Goal: Participate in discussion

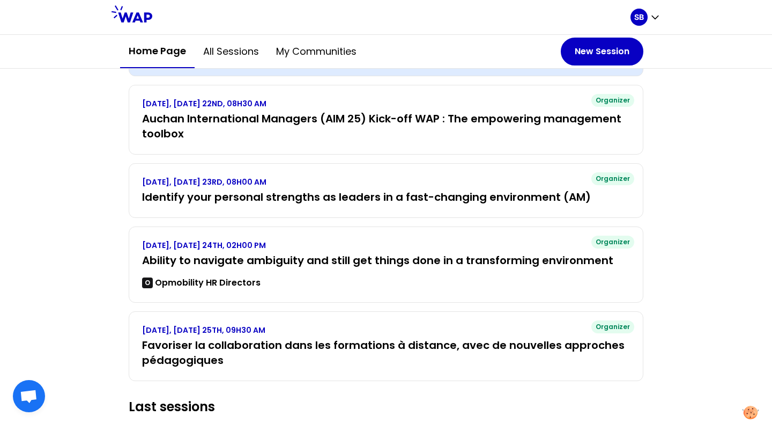
scroll to position [196, 0]
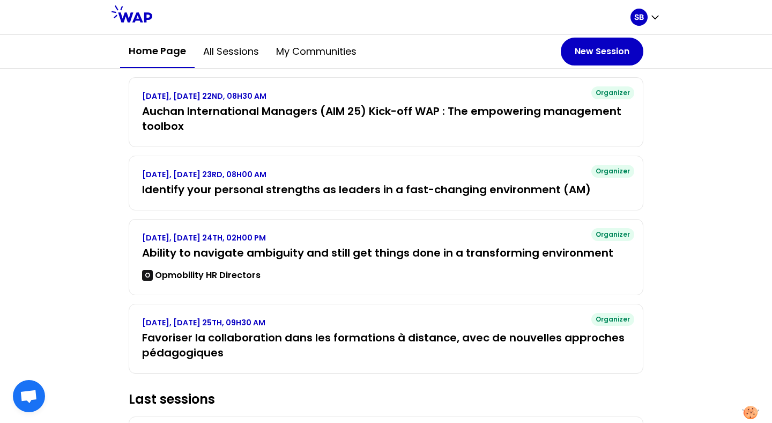
click at [396, 260] on div "[DATE], [DATE] 24TH, 02H00 PM Ability to navigate ambiguity and still get thing…" at bounding box center [386, 256] width 488 height 49
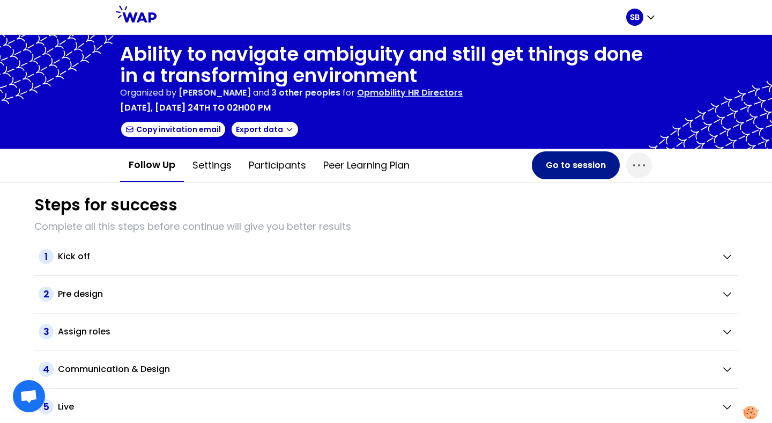
click at [561, 170] on button "Go to session" at bounding box center [576, 165] width 88 height 28
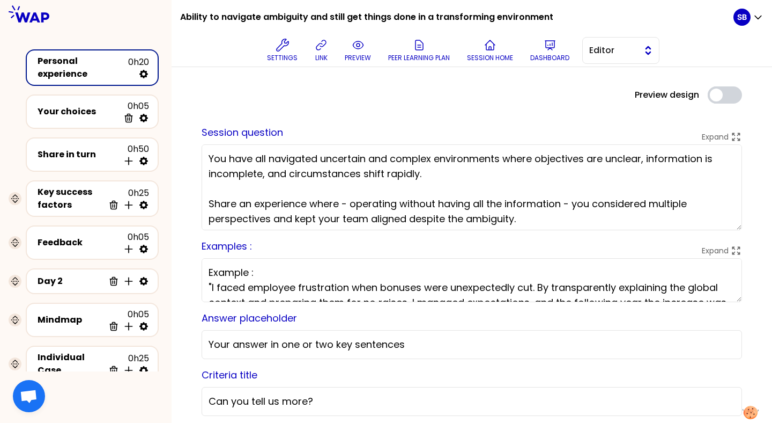
click at [623, 58] on button "Editor" at bounding box center [620, 50] width 77 height 27
click at [627, 93] on span "Facilitator" at bounding box center [627, 94] width 46 height 13
